Goal: Information Seeking & Learning: Learn about a topic

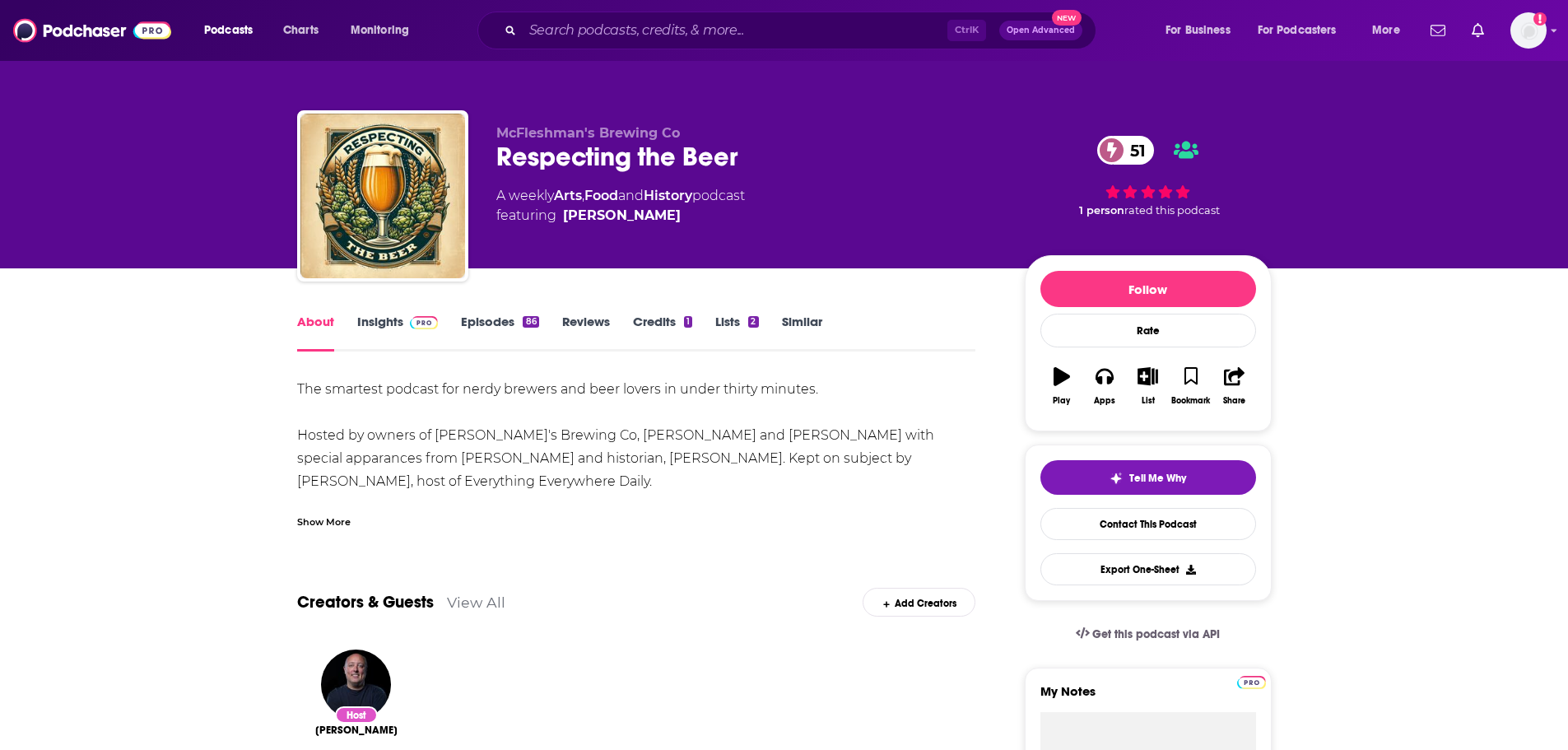
click at [357, 319] on link "Insights" at bounding box center [398, 332] width 81 height 38
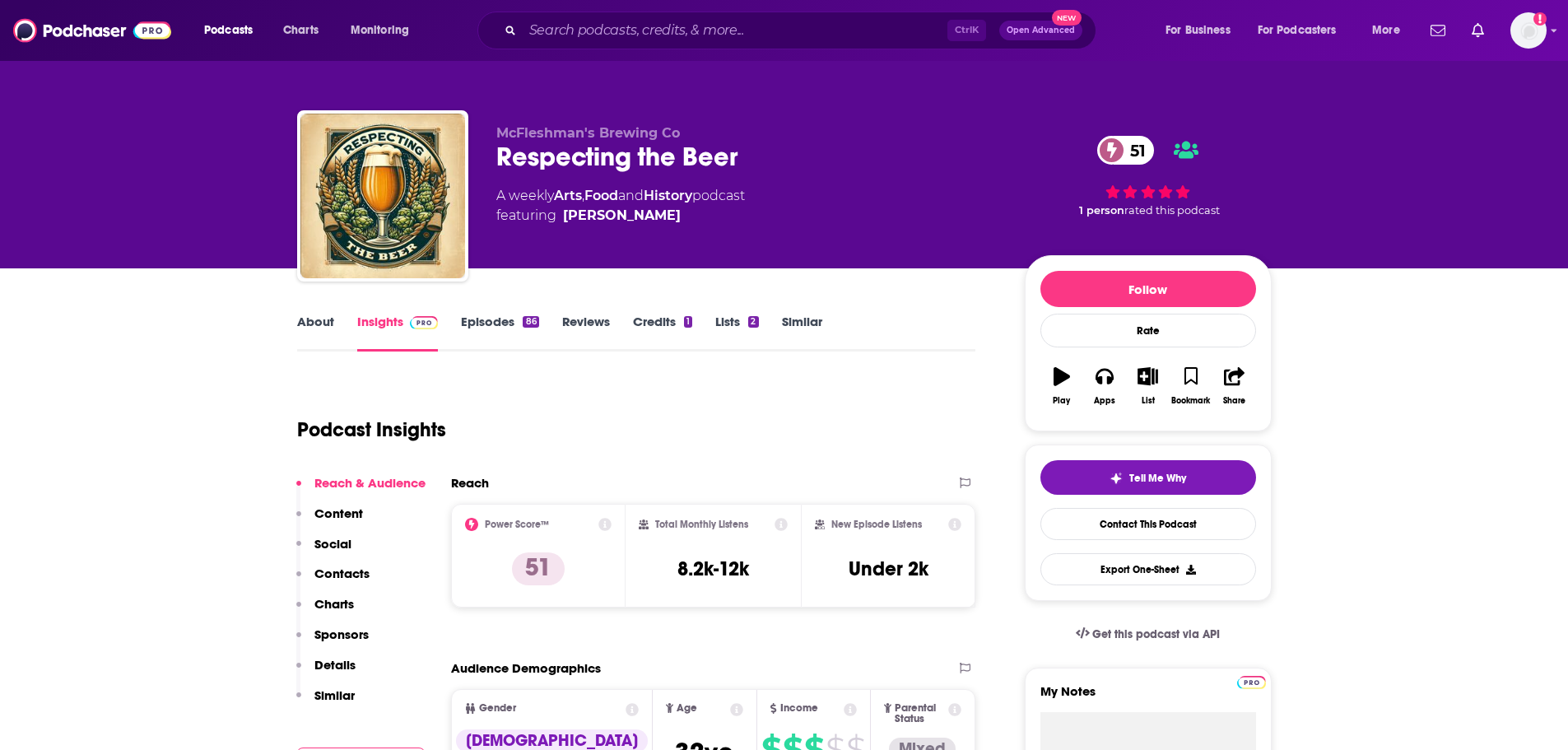
click at [491, 316] on link "Episodes 86" at bounding box center [500, 332] width 78 height 38
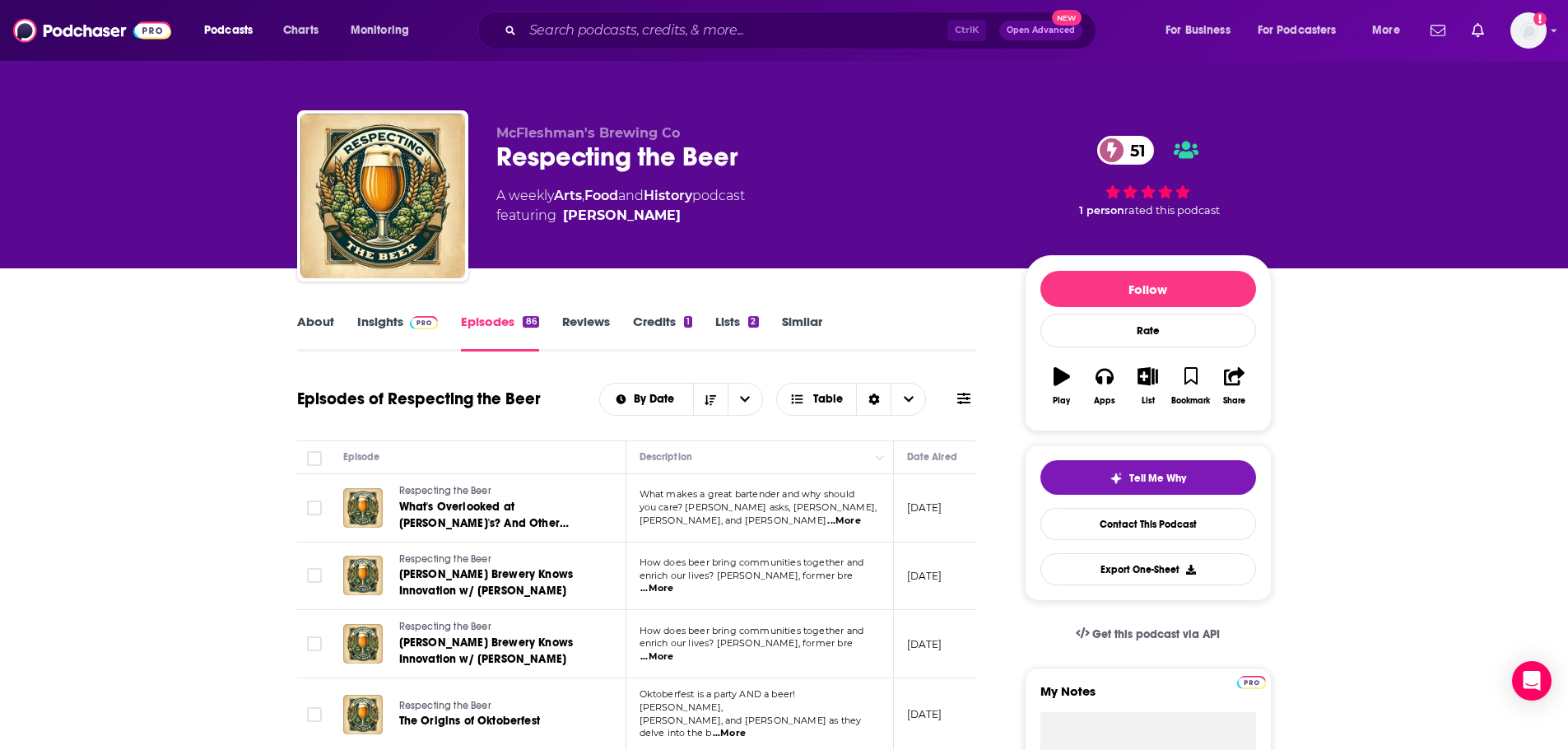
click at [329, 324] on link "About" at bounding box center [315, 332] width 37 height 38
